Goal: Information Seeking & Learning: Learn about a topic

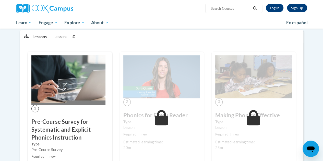
scroll to position [90, 0]
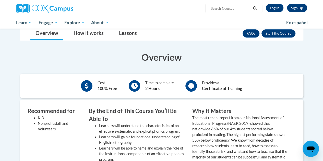
scroll to position [96, 0]
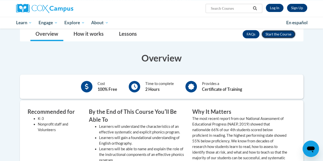
click at [286, 32] on button "Enroll" at bounding box center [279, 34] width 34 height 8
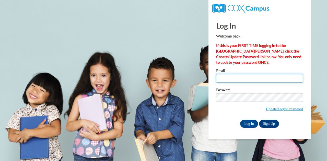
click at [226, 80] on input "Email" at bounding box center [259, 78] width 87 height 9
type input "smewing@my.waketech.edu"
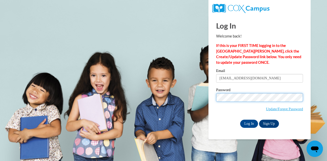
click at [240, 120] on input "Log In" at bounding box center [249, 124] width 18 height 8
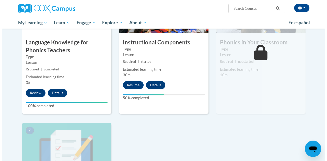
scroll to position [298, 0]
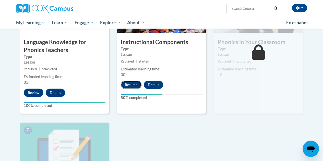
click at [131, 86] on button "Resume" at bounding box center [131, 85] width 21 height 8
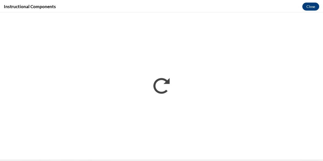
scroll to position [0, 0]
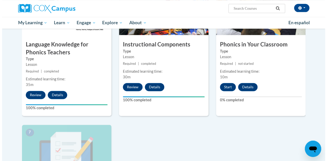
scroll to position [296, 0]
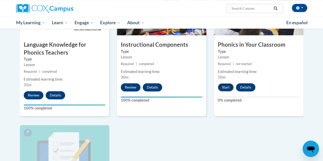
click at [228, 90] on button "Start" at bounding box center [226, 87] width 16 height 8
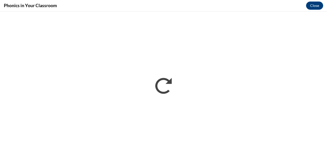
scroll to position [0, 0]
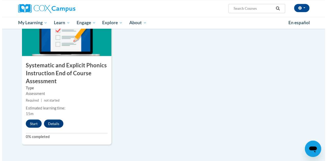
scroll to position [416, 0]
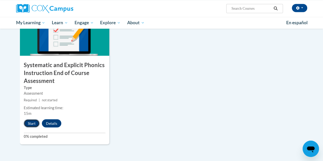
click at [33, 121] on button "Start" at bounding box center [32, 123] width 16 height 8
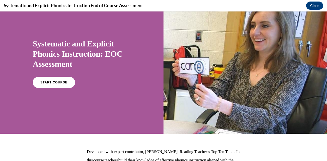
scroll to position [19, 0]
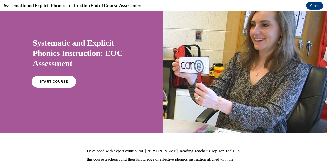
click at [63, 80] on link "START COURSE" at bounding box center [54, 82] width 44 height 12
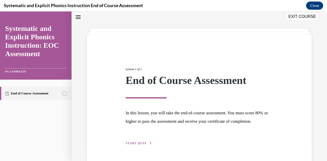
scroll to position [39, 0]
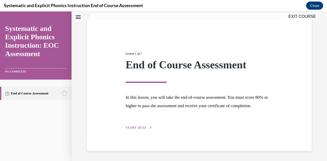
click at [133, 127] on span "START QUIZ" at bounding box center [136, 128] width 21 height 4
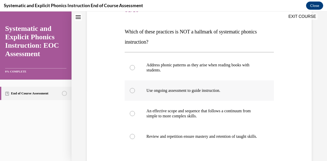
scroll to position [71, 0]
click at [139, 96] on div at bounding box center [199, 90] width 149 height 20
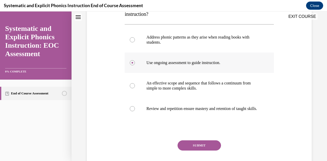
scroll to position [120, 0]
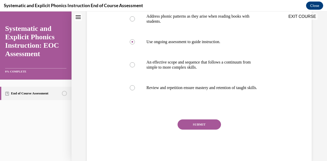
click at [189, 129] on button "SUBMIT" at bounding box center [199, 125] width 43 height 10
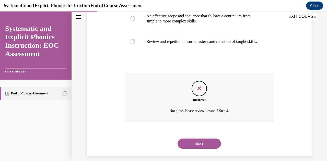
scroll to position [176, 0]
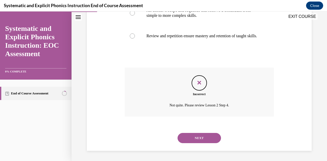
click at [196, 139] on button "NEXT" at bounding box center [199, 138] width 43 height 10
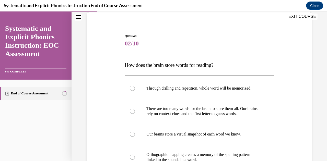
scroll to position [38, 0]
click at [200, 113] on p "There are too many words for the brain to store them all. Our brains rely on co…" at bounding box center [203, 111] width 115 height 10
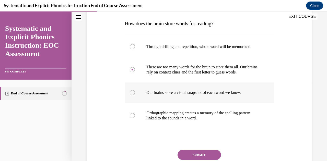
scroll to position [100, 0]
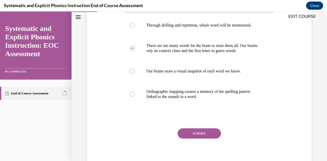
click at [205, 131] on button "SUBMIT" at bounding box center [199, 134] width 43 height 10
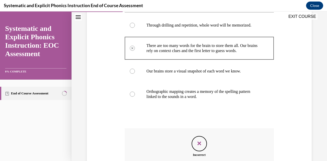
scroll to position [161, 0]
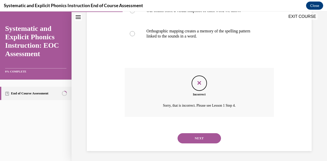
click at [202, 137] on button "NEXT" at bounding box center [199, 138] width 43 height 10
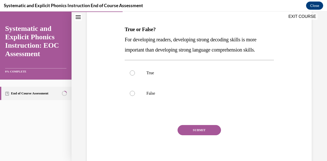
scroll to position [74, 0]
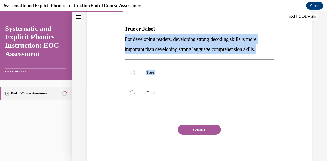
drag, startPoint x: 164, startPoint y: 96, endPoint x: 114, endPoint y: 40, distance: 75.1
click at [114, 40] on div "Question 03/10 True or False? For developing readers, developing strong decodin…" at bounding box center [200, 74] width 228 height 185
click at [200, 98] on div at bounding box center [199, 93] width 149 height 20
drag, startPoint x: 185, startPoint y: 107, endPoint x: 120, endPoint y: 39, distance: 94.2
click at [120, 39] on div "Question 03/10 True or False? For developing readers, developing strong decodin…" at bounding box center [200, 74] width 228 height 185
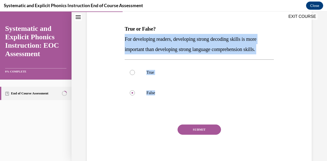
copy div "For developing readers, developing strong decoding skills is more important tha…"
click at [192, 90] on div at bounding box center [199, 93] width 149 height 20
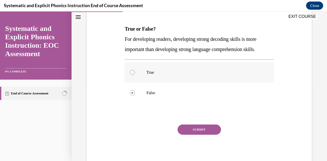
click at [154, 71] on p "True" at bounding box center [203, 72] width 115 height 5
click at [189, 126] on button "SUBMIT" at bounding box center [199, 130] width 43 height 10
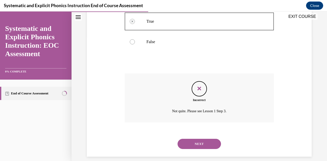
scroll to position [130, 0]
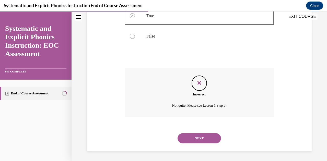
click at [204, 128] on div "NEXT" at bounding box center [199, 138] width 149 height 20
click at [206, 143] on button "NEXT" at bounding box center [199, 138] width 43 height 10
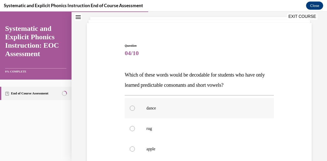
scroll to position [79, 0]
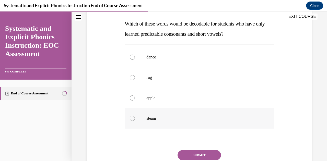
click at [175, 127] on div at bounding box center [199, 118] width 149 height 20
click at [194, 147] on div "Question 04/10 Which of these words would be decodable for students who have on…" at bounding box center [199, 92] width 149 height 200
click at [201, 155] on button "SUBMIT" at bounding box center [199, 155] width 43 height 10
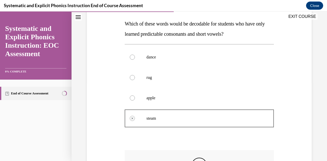
scroll to position [161, 0]
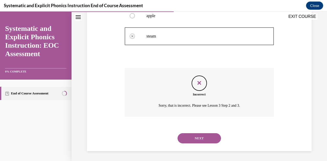
click at [206, 140] on button "NEXT" at bounding box center [199, 138] width 43 height 10
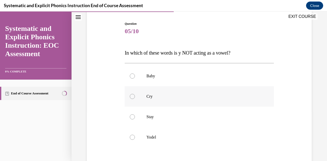
scroll to position [57, 0]
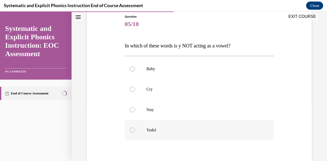
click at [190, 132] on p "Yodel" at bounding box center [203, 130] width 115 height 5
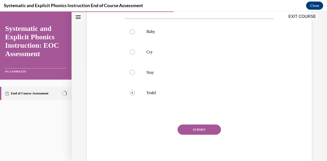
click at [192, 130] on button "SUBMIT" at bounding box center [199, 130] width 43 height 10
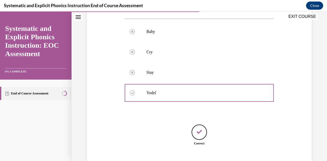
scroll to position [126, 0]
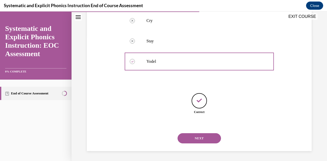
click at [193, 141] on button "NEXT" at bounding box center [199, 138] width 43 height 10
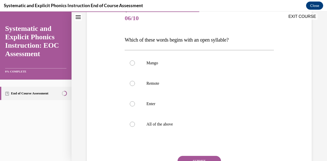
scroll to position [63, 0]
click at [168, 83] on p "Remote" at bounding box center [203, 83] width 115 height 5
click at [197, 157] on button "SUBMIT" at bounding box center [199, 161] width 43 height 10
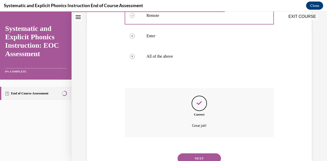
scroll to position [131, 0]
click at [198, 154] on button "NEXT" at bounding box center [199, 158] width 43 height 10
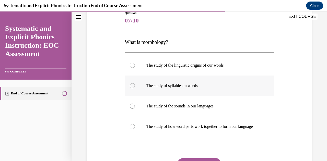
scroll to position [61, 0]
click at [198, 109] on div at bounding box center [199, 106] width 149 height 20
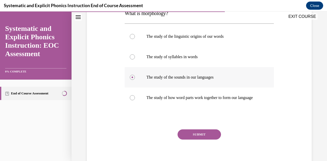
scroll to position [90, 0]
click at [201, 139] on button "SUBMIT" at bounding box center [199, 134] width 43 height 10
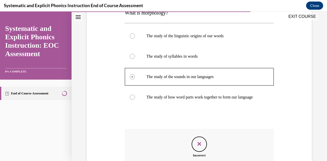
scroll to position [156, 0]
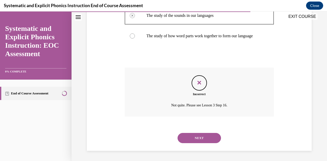
click at [199, 136] on button "NEXT" at bounding box center [199, 138] width 43 height 10
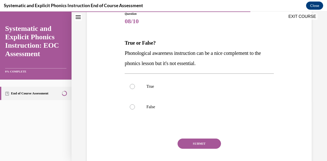
scroll to position [60, 0]
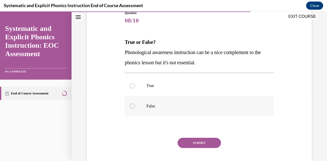
click at [185, 104] on p "False" at bounding box center [203, 106] width 115 height 5
click at [201, 139] on button "SUBMIT" at bounding box center [199, 143] width 43 height 10
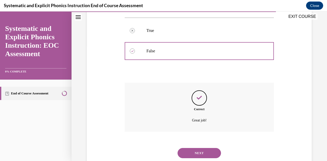
scroll to position [117, 0]
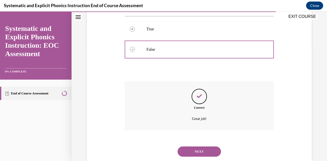
click at [199, 149] on button "NEXT" at bounding box center [199, 152] width 43 height 10
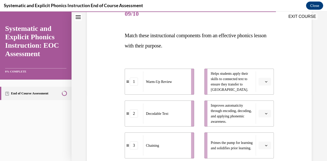
scroll to position [67, 0]
